Goal: Task Accomplishment & Management: Manage account settings

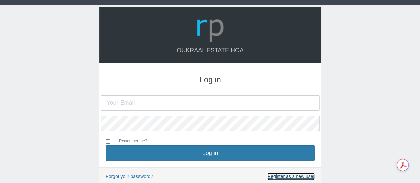
click at [302, 175] on link "Register as a new user" at bounding box center [292, 177] width 48 height 8
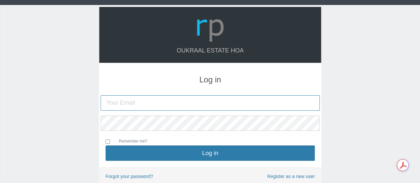
click at [109, 99] on input "text" at bounding box center [210, 102] width 219 height 15
type input "[EMAIL_ADDRESS][DOMAIN_NAME]"
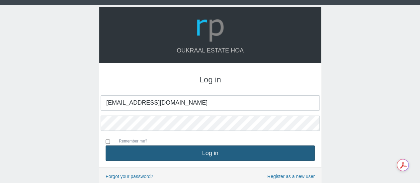
click at [214, 152] on button "Log in" at bounding box center [210, 153] width 209 height 15
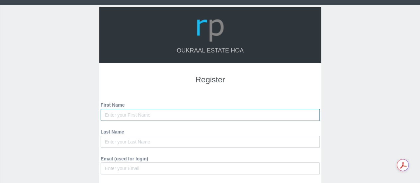
click at [168, 111] on input "First Name" at bounding box center [210, 115] width 219 height 12
type input "Busisiwe"
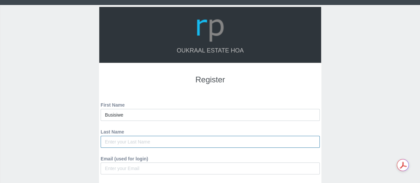
click at [122, 144] on input "Last Name" at bounding box center [210, 142] width 219 height 12
type input "J"
type input "Hlatshwayo"
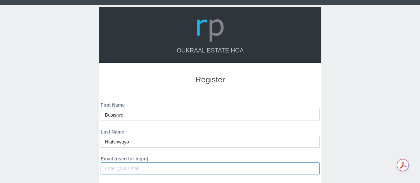
click at [116, 166] on input "Email (used for login)" at bounding box center [210, 169] width 219 height 12
type input "[EMAIL_ADDRESS][DOMAIN_NAME]"
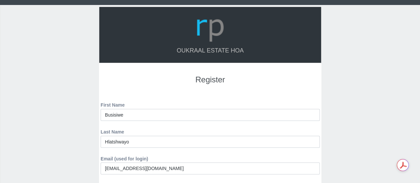
type input "0712439206"
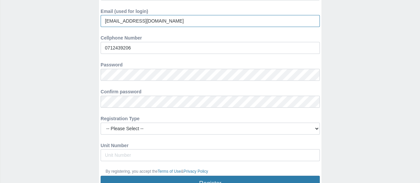
scroll to position [148, 0]
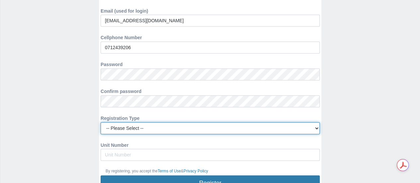
click at [166, 124] on select "-- Please Select -- Managing Agent/Estate Manager Trustee/Director Estate Agent…" at bounding box center [210, 128] width 219 height 12
select select "TENANT"
click at [101, 122] on select "-- Please Select -- Managing Agent/Estate Manager Trustee/Director Estate Agent…" at bounding box center [210, 128] width 219 height 12
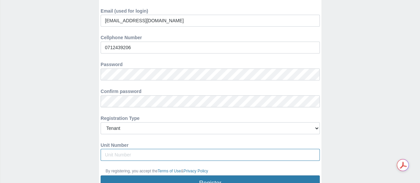
click at [143, 153] on input "Unit Number" at bounding box center [210, 155] width 219 height 12
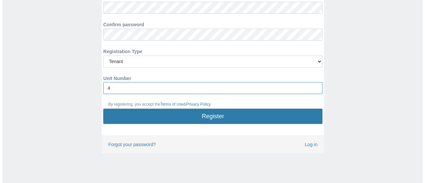
scroll to position [216, 0]
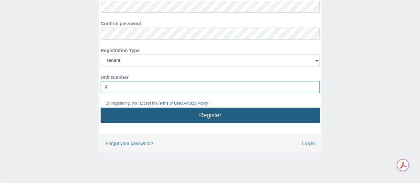
type input "4"
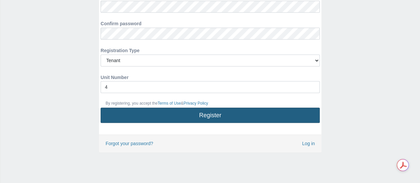
click at [213, 113] on button "Register" at bounding box center [210, 115] width 219 height 15
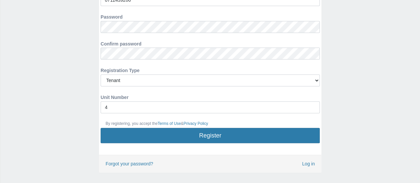
scroll to position [211, 0]
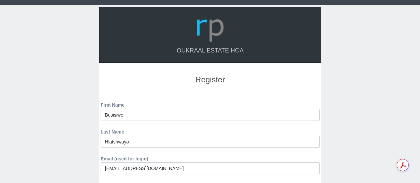
select select "TENANT"
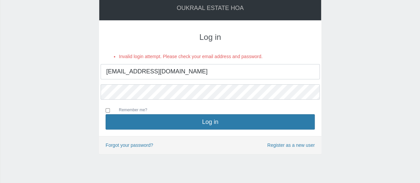
scroll to position [47, 0]
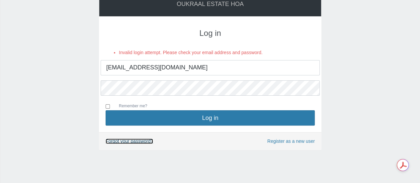
click at [140, 141] on link "Forgot your password?" at bounding box center [130, 141] width 48 height 5
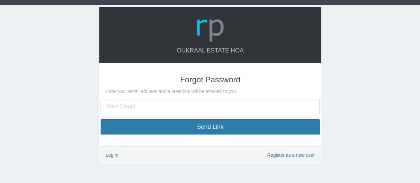
click at [148, 103] on input "text" at bounding box center [210, 106] width 219 height 15
type input "[EMAIL_ADDRESS][DOMAIN_NAME]"
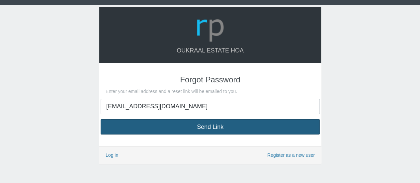
click at [205, 127] on button "Send Link" at bounding box center [210, 126] width 219 height 15
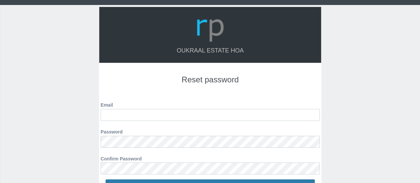
click at [144, 119] on input "Email" at bounding box center [210, 115] width 219 height 12
type input "[EMAIL_ADDRESS][DOMAIN_NAME]"
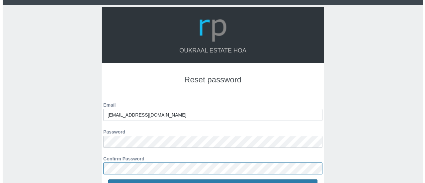
scroll to position [69, 0]
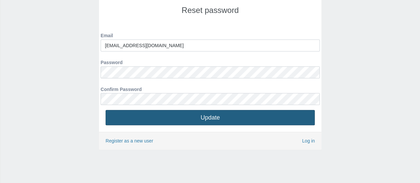
click at [219, 114] on button "Update" at bounding box center [210, 117] width 209 height 15
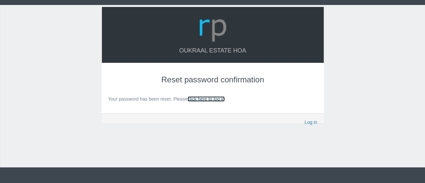
click at [217, 98] on link "click here to log in" at bounding box center [206, 98] width 37 height 5
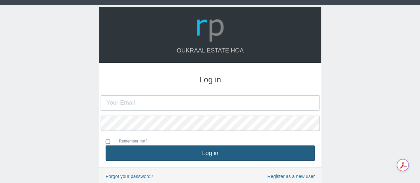
type input "[EMAIL_ADDRESS][DOMAIN_NAME]"
click at [213, 150] on button "Log in" at bounding box center [210, 153] width 209 height 15
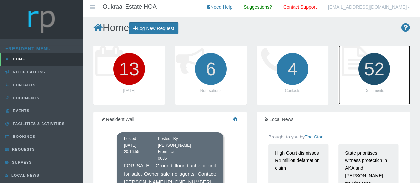
click at [383, 62] on icon "52" at bounding box center [374, 69] width 37 height 37
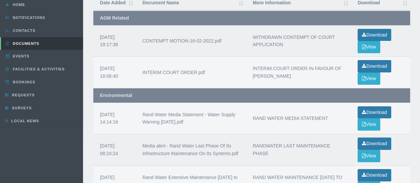
scroll to position [37, 0]
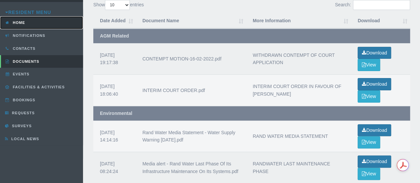
click at [21, 22] on span "Home" at bounding box center [18, 23] width 14 height 4
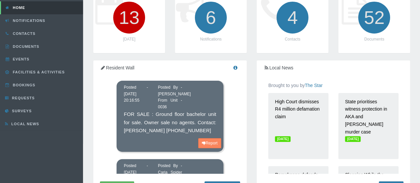
scroll to position [55, 0]
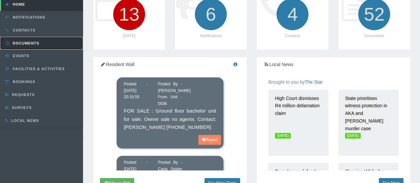
click at [25, 45] on link "Documents" at bounding box center [41, 43] width 83 height 13
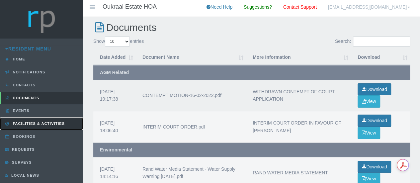
click at [38, 119] on link "Facilities & Activities" at bounding box center [41, 123] width 83 height 13
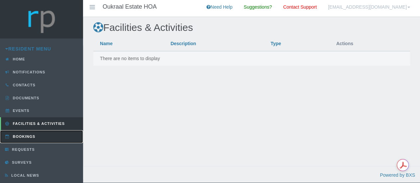
click at [31, 135] on span "Bookings" at bounding box center [23, 137] width 24 height 4
